Goal: Task Accomplishment & Management: Complete application form

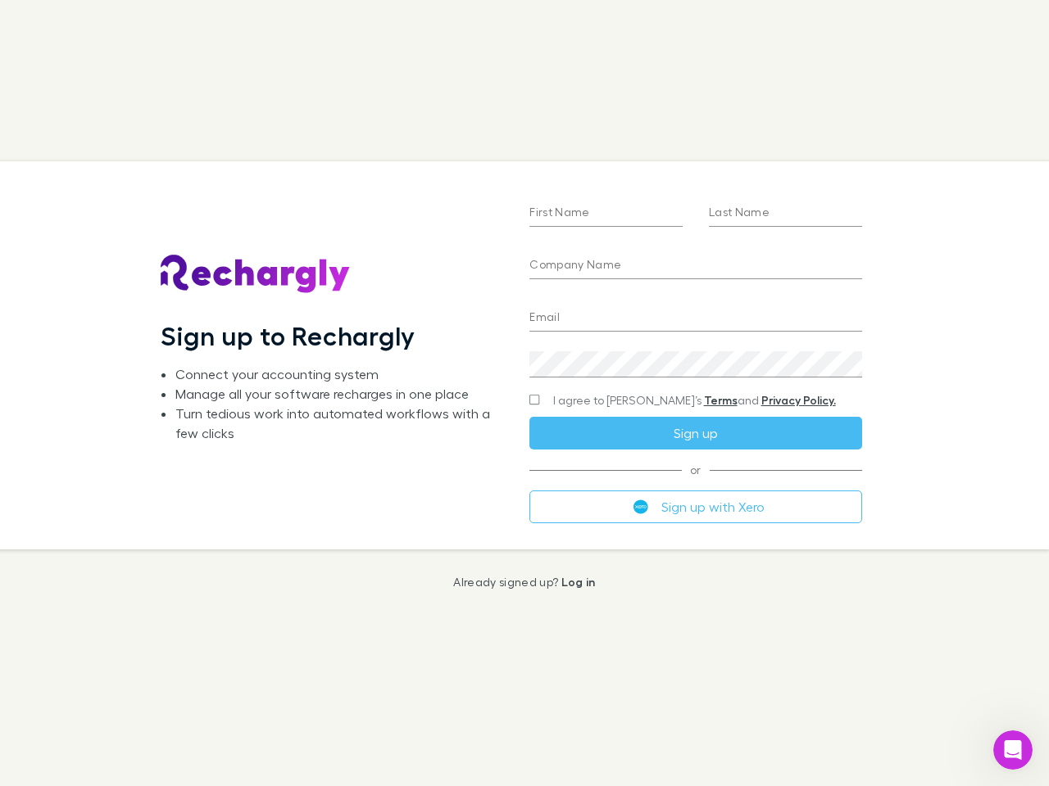
click at [524, 393] on div "First Name Last Name Company Name Email Create a password I agree to Rechargly’…" at bounding box center [695, 354] width 358 height 387
click at [605, 214] on input "First Name" at bounding box center [605, 214] width 153 height 26
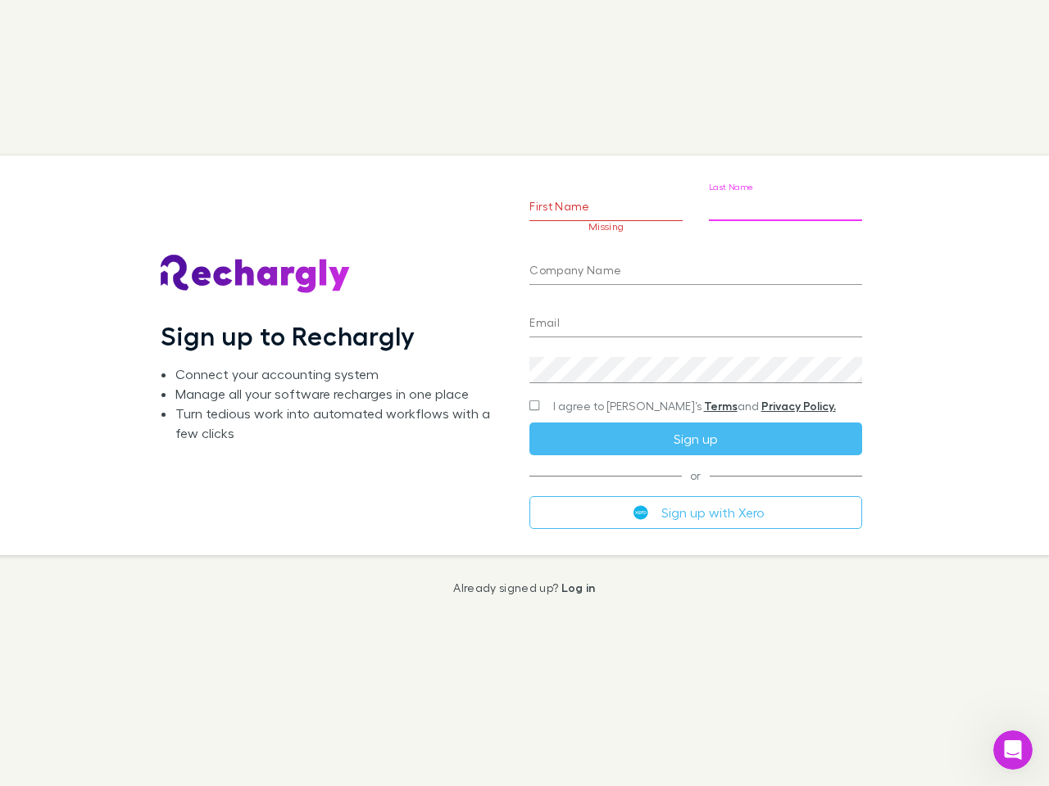
click at [785, 214] on input "Last Name" at bounding box center [785, 208] width 153 height 26
click at [695, 266] on input "Company Name" at bounding box center [695, 272] width 332 height 26
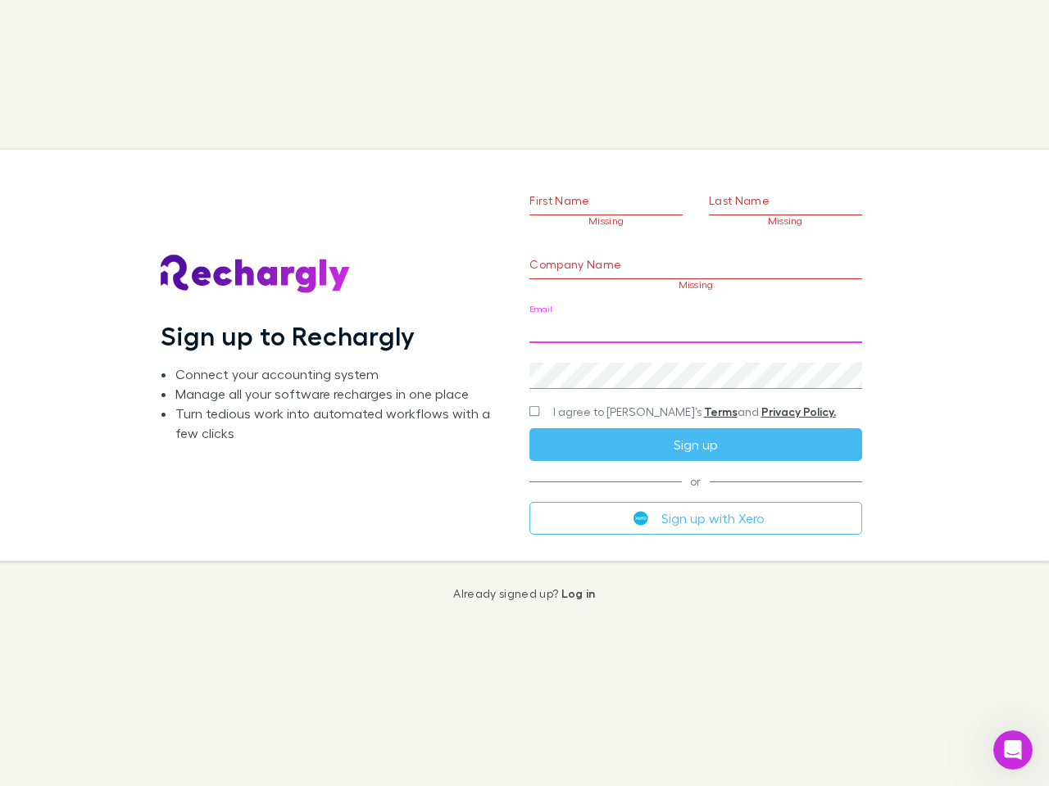
click at [695, 319] on input "Email" at bounding box center [695, 330] width 332 height 26
click at [695, 365] on div "Create a password" at bounding box center [695, 369] width 332 height 39
